Goal: Browse casually

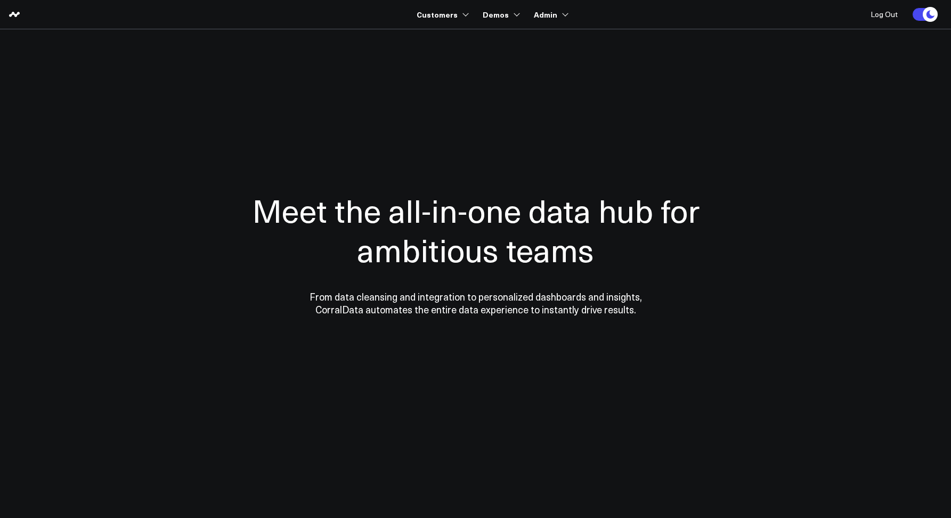
click at [339, 113] on div "Meet the all-in-one data hub for ambitious teams From data cleansing and integr…" at bounding box center [476, 253] width 522 height 298
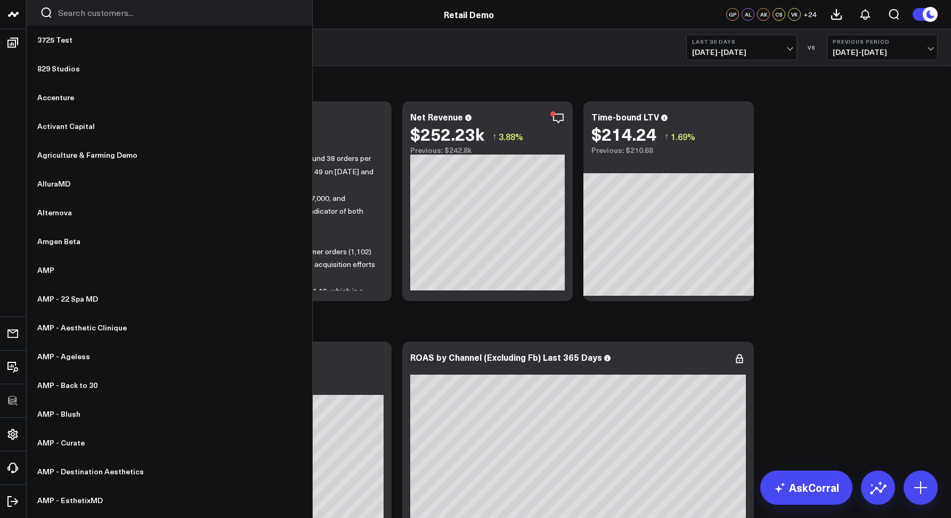
click at [9, 20] on icon at bounding box center [13, 14] width 13 height 13
